Goal: Task Accomplishment & Management: Complete application form

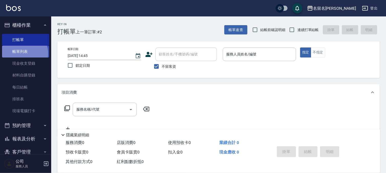
click at [24, 53] on link "帳單列表" at bounding box center [25, 52] width 47 height 12
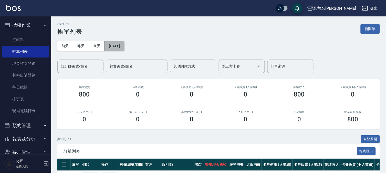
click at [116, 47] on button "[DATE]" at bounding box center [114, 45] width 19 height 9
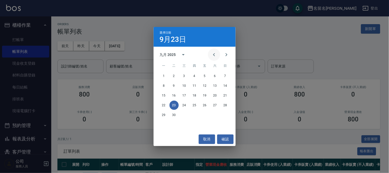
click at [212, 56] on icon "Previous month" at bounding box center [214, 54] width 6 height 6
click at [213, 56] on icon "Previous month" at bounding box center [214, 54] width 6 height 6
click at [213, 55] on icon "Previous month" at bounding box center [214, 54] width 6 height 6
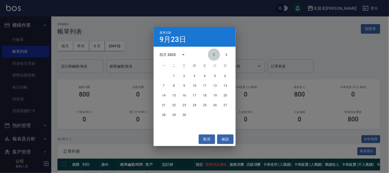
click at [213, 55] on icon "Previous month" at bounding box center [214, 54] width 6 height 6
click at [215, 96] on button "18" at bounding box center [214, 95] width 9 height 9
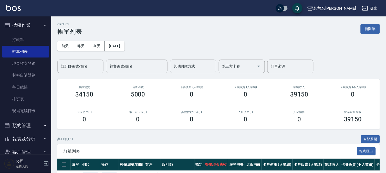
click at [86, 68] on input "設計師編號/姓名" at bounding box center [81, 66] width 42 height 9
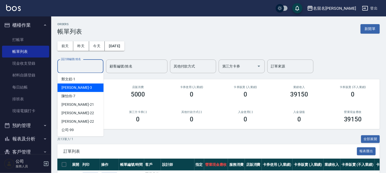
click at [77, 88] on div "[PERSON_NAME]-3" at bounding box center [80, 87] width 46 height 8
type input "[PERSON_NAME]-3"
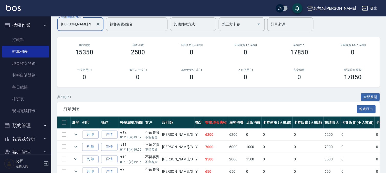
scroll to position [84, 0]
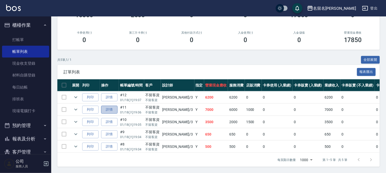
click at [111, 106] on link "詳情" at bounding box center [109, 110] width 16 height 8
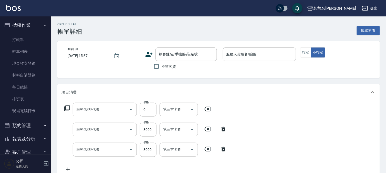
type input "[DATE] 19:06"
checkbox input "true"
type input "[PERSON_NAME]-3"
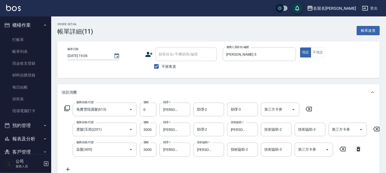
type input "免費雪恆護髮(613)"
type input "燙髮(互助)(201)"
type input "染髮(405)"
type input "[PERSON_NAME]堅果油單組"
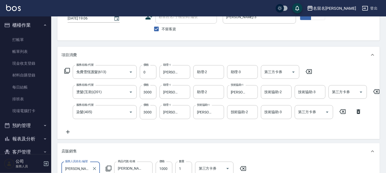
scroll to position [114, 0]
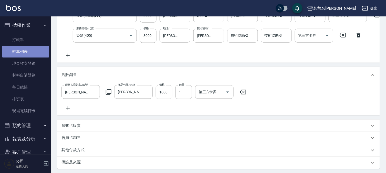
drag, startPoint x: 28, startPoint y: 51, endPoint x: 88, endPoint y: 74, distance: 63.7
click at [28, 51] on link "帳單列表" at bounding box center [25, 52] width 47 height 12
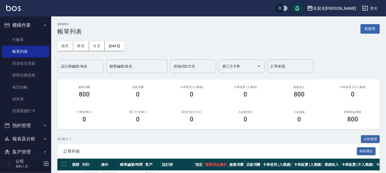
click at [84, 65] on input "設計師編號/姓名" at bounding box center [81, 66] width 42 height 9
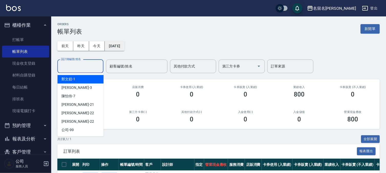
click at [110, 46] on button "[DATE]" at bounding box center [114, 45] width 19 height 9
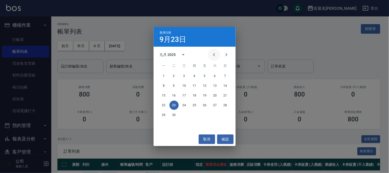
click at [213, 55] on icon "Previous month" at bounding box center [214, 54] width 2 height 3
click at [213, 55] on icon "Previous month" at bounding box center [214, 54] width 6 height 6
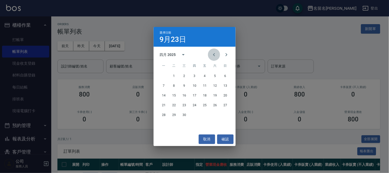
click at [213, 55] on icon "Previous month" at bounding box center [214, 54] width 6 height 6
click at [213, 95] on button "18" at bounding box center [214, 95] width 9 height 9
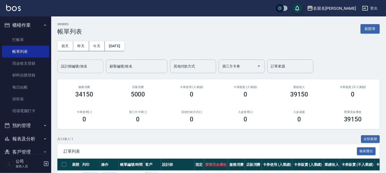
drag, startPoint x: 86, startPoint y: 68, endPoint x: 84, endPoint y: 70, distance: 3.3
click at [84, 68] on input "設計師編號/姓名" at bounding box center [81, 66] width 42 height 9
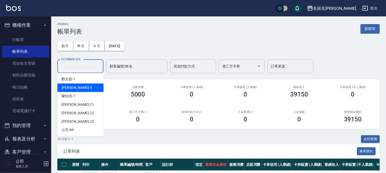
click at [81, 88] on div "[PERSON_NAME]-3" at bounding box center [80, 87] width 46 height 8
type input "[PERSON_NAME]-3"
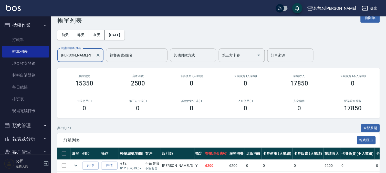
scroll to position [84, 0]
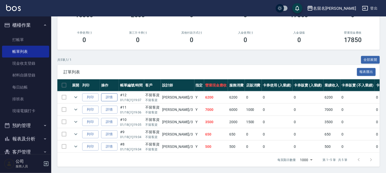
click at [108, 93] on link "詳情" at bounding box center [109, 97] width 16 height 8
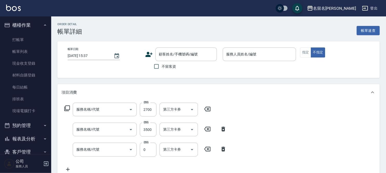
type input "[DATE] 19:07"
checkbox input "true"
type input "[PERSON_NAME]-3"
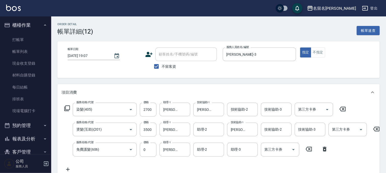
type input "染髮(405)"
type input "燙髮(互助)(201)"
type input "免費護髮(606)"
drag, startPoint x: 294, startPoint y: 142, endPoint x: 315, endPoint y: 154, distance: 24.3
drag, startPoint x: 315, startPoint y: 154, endPoint x: 210, endPoint y: 84, distance: 126.0
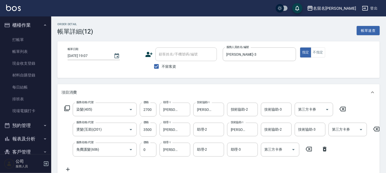
click at [210, 84] on div "項目消費" at bounding box center [218, 92] width 323 height 16
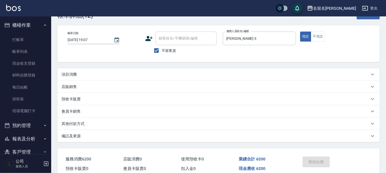
scroll to position [28, 0]
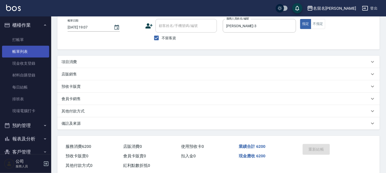
click at [24, 50] on link "帳單列表" at bounding box center [25, 52] width 47 height 12
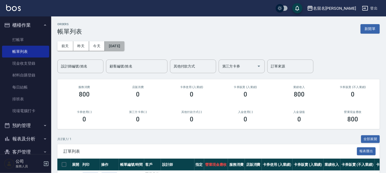
click at [114, 46] on button "[DATE]" at bounding box center [114, 45] width 19 height 9
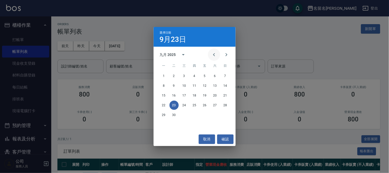
click at [214, 55] on icon "Previous month" at bounding box center [214, 54] width 6 height 6
click at [214, 54] on icon "Previous month" at bounding box center [214, 54] width 2 height 3
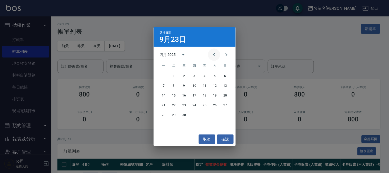
click at [214, 55] on icon "Previous month" at bounding box center [214, 54] width 6 height 6
click at [215, 55] on icon "Previous month" at bounding box center [214, 54] width 6 height 6
click at [223, 55] on icon "Next month" at bounding box center [226, 54] width 6 height 6
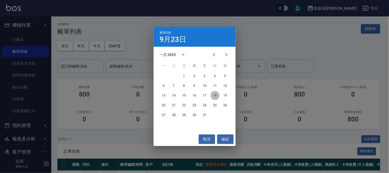
click at [215, 95] on button "18" at bounding box center [214, 95] width 9 height 9
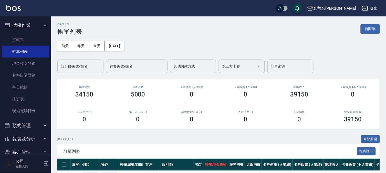
drag, startPoint x: 65, startPoint y: 67, endPoint x: 73, endPoint y: 71, distance: 9.2
click at [68, 67] on input "設計師編號/姓名" at bounding box center [81, 66] width 42 height 9
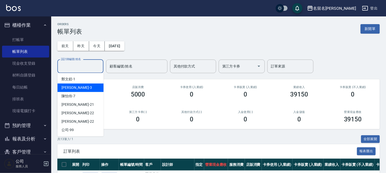
drag, startPoint x: 81, startPoint y: 89, endPoint x: 79, endPoint y: 90, distance: 2.9
click at [81, 89] on div "[PERSON_NAME]-3" at bounding box center [80, 87] width 46 height 8
type input "[PERSON_NAME]-3"
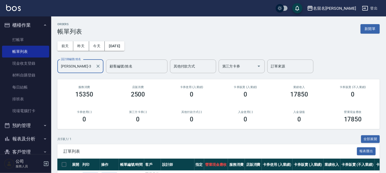
scroll to position [84, 0]
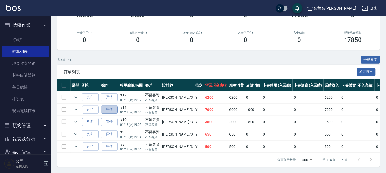
click at [108, 106] on link "詳情" at bounding box center [109, 110] width 16 height 8
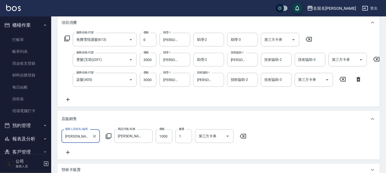
scroll to position [34, 0]
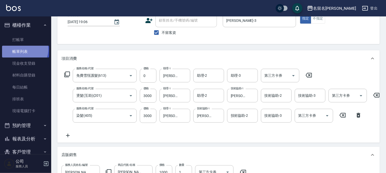
click at [24, 49] on link "帳單列表" at bounding box center [25, 52] width 47 height 12
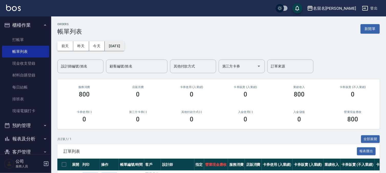
click at [121, 44] on button "[DATE]" at bounding box center [114, 45] width 19 height 9
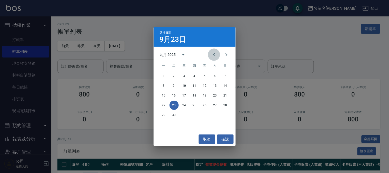
click at [214, 54] on icon "Previous month" at bounding box center [214, 54] width 6 height 6
click at [213, 54] on icon "Previous month" at bounding box center [214, 54] width 6 height 6
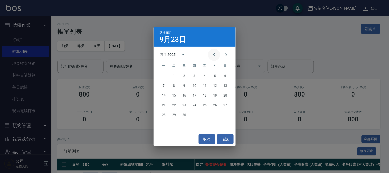
click at [213, 54] on icon "Previous month" at bounding box center [214, 54] width 6 height 6
click at [218, 96] on button "18" at bounding box center [214, 95] width 9 height 9
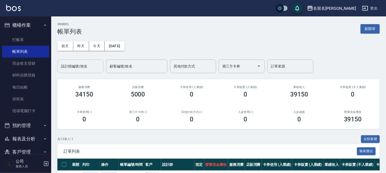
click at [84, 67] on input "設計師編號/姓名" at bounding box center [81, 66] width 42 height 9
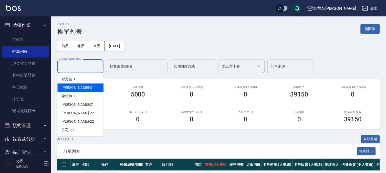
click at [78, 83] on div "[PERSON_NAME]-3" at bounding box center [80, 87] width 46 height 8
type input "[PERSON_NAME]-3"
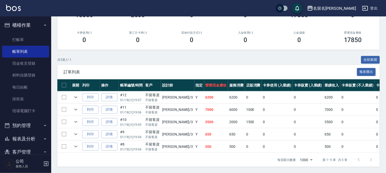
scroll to position [84, 0]
click at [18, 38] on link "打帳單" at bounding box center [25, 40] width 47 height 12
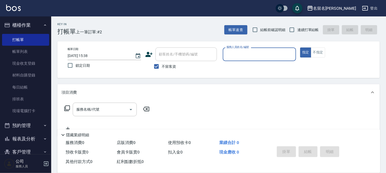
click at [273, 51] on input "服務人員姓名/編號" at bounding box center [259, 54] width 69 height 9
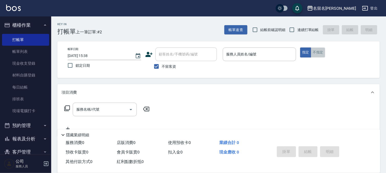
click at [322, 50] on button "不指定" at bounding box center [318, 52] width 14 height 10
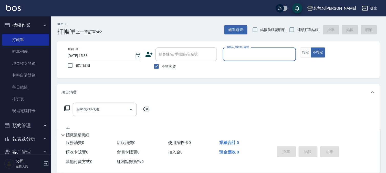
click at [268, 47] on div "服務人員姓名/編號" at bounding box center [260, 54] width 74 height 14
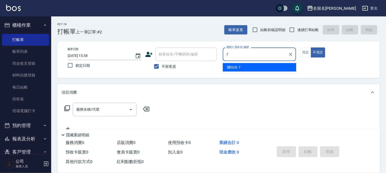
type input "陳怡伶-7"
type button "false"
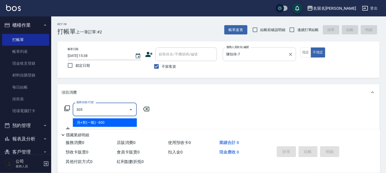
type input "洗+剪(一般)(305)"
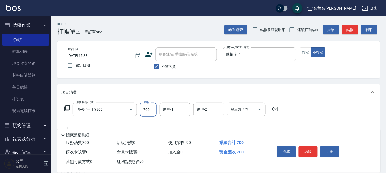
type input "700"
type input "陳怡伶-7"
click at [307, 150] on button "結帳" at bounding box center [308, 151] width 19 height 11
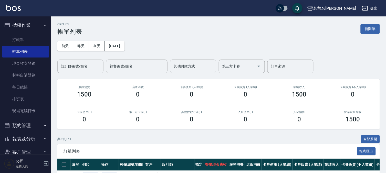
click at [78, 65] on input "設計師編號/姓名" at bounding box center [81, 66] width 42 height 9
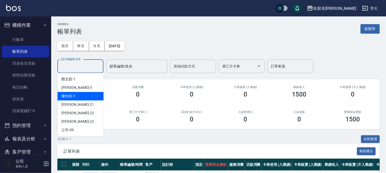
click at [84, 97] on div "陳怡伶 -7" at bounding box center [80, 96] width 46 height 8
type input "陳怡伶-7"
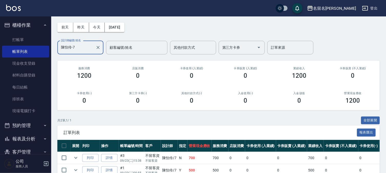
scroll to position [47, 0]
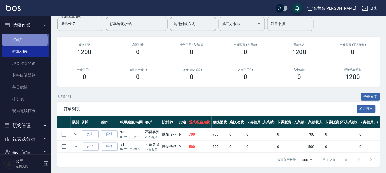
click at [25, 40] on link "打帳單" at bounding box center [25, 40] width 47 height 12
